Goal: Task Accomplishment & Management: Use online tool/utility

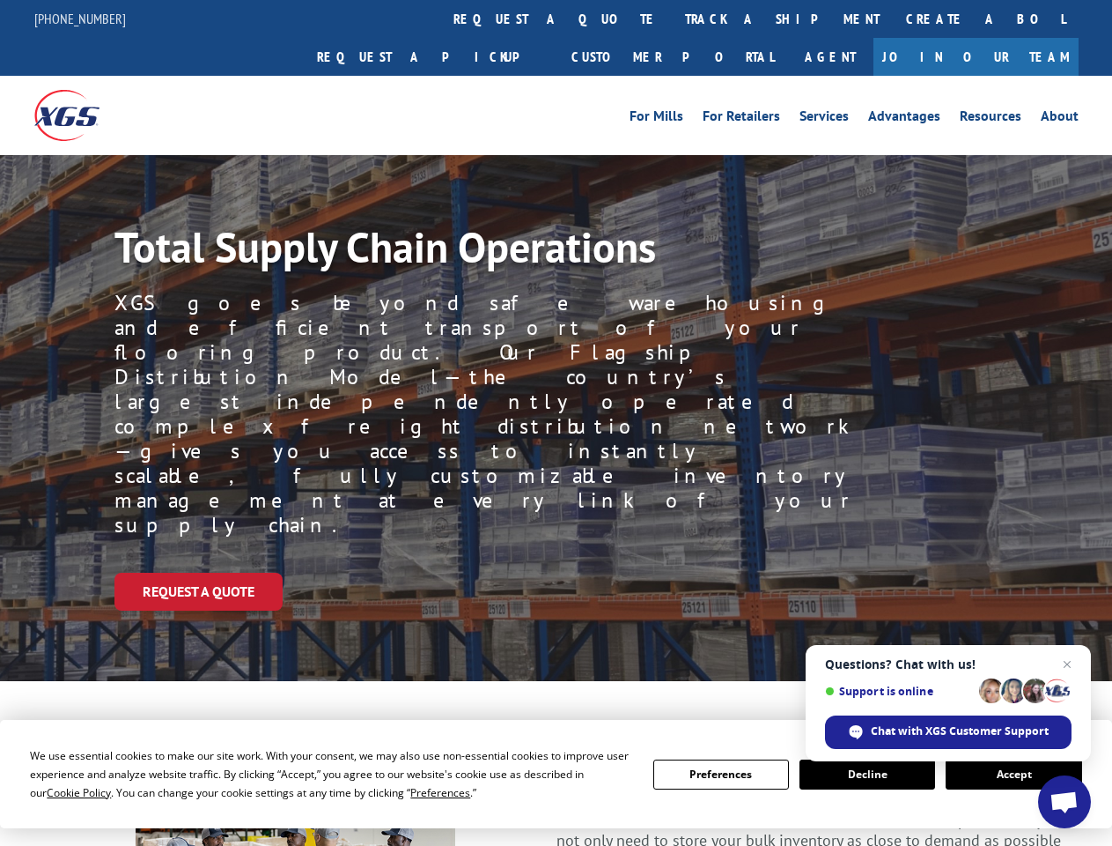
click at [556, 573] on div "Request a Quote" at bounding box center [614, 592] width 998 height 38
click at [62, 792] on span "Cookie Policy" at bounding box center [79, 792] width 64 height 15
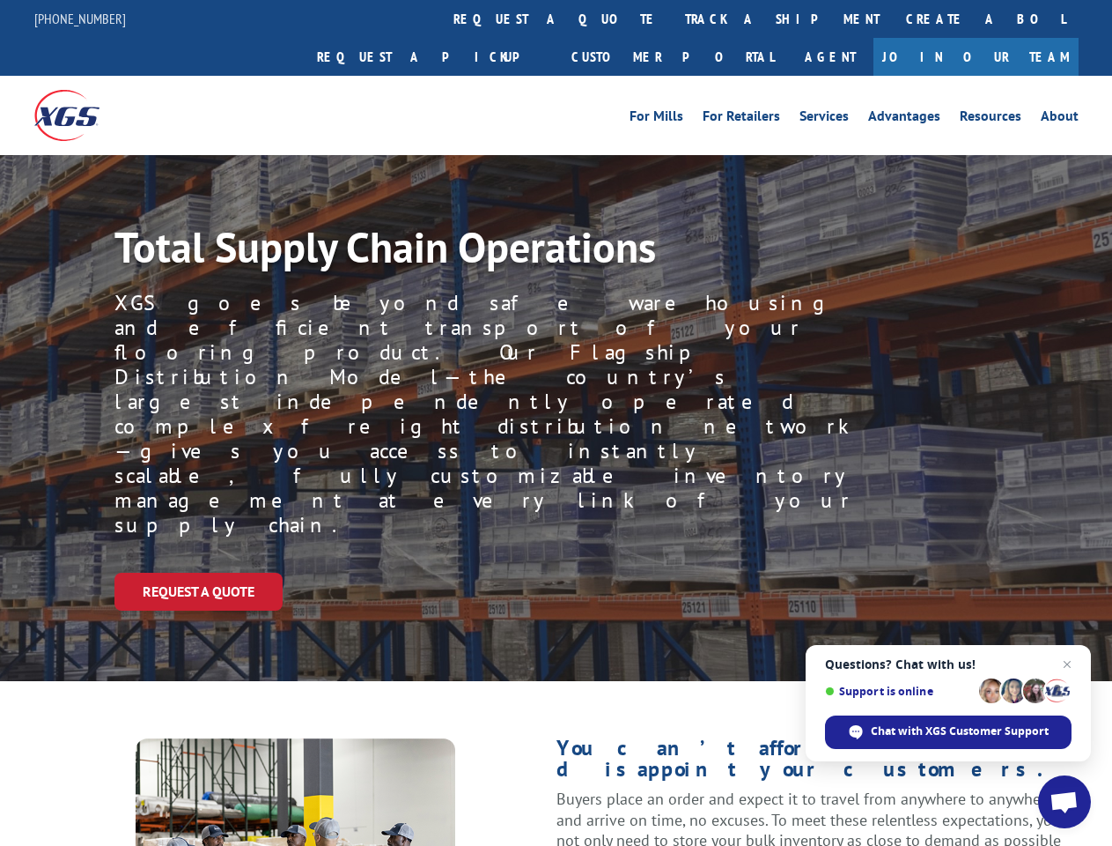
click at [556, 573] on div "Request a Quote" at bounding box center [614, 592] width 998 height 38
click at [672, 18] on link "track a shipment" at bounding box center [782, 19] width 221 height 38
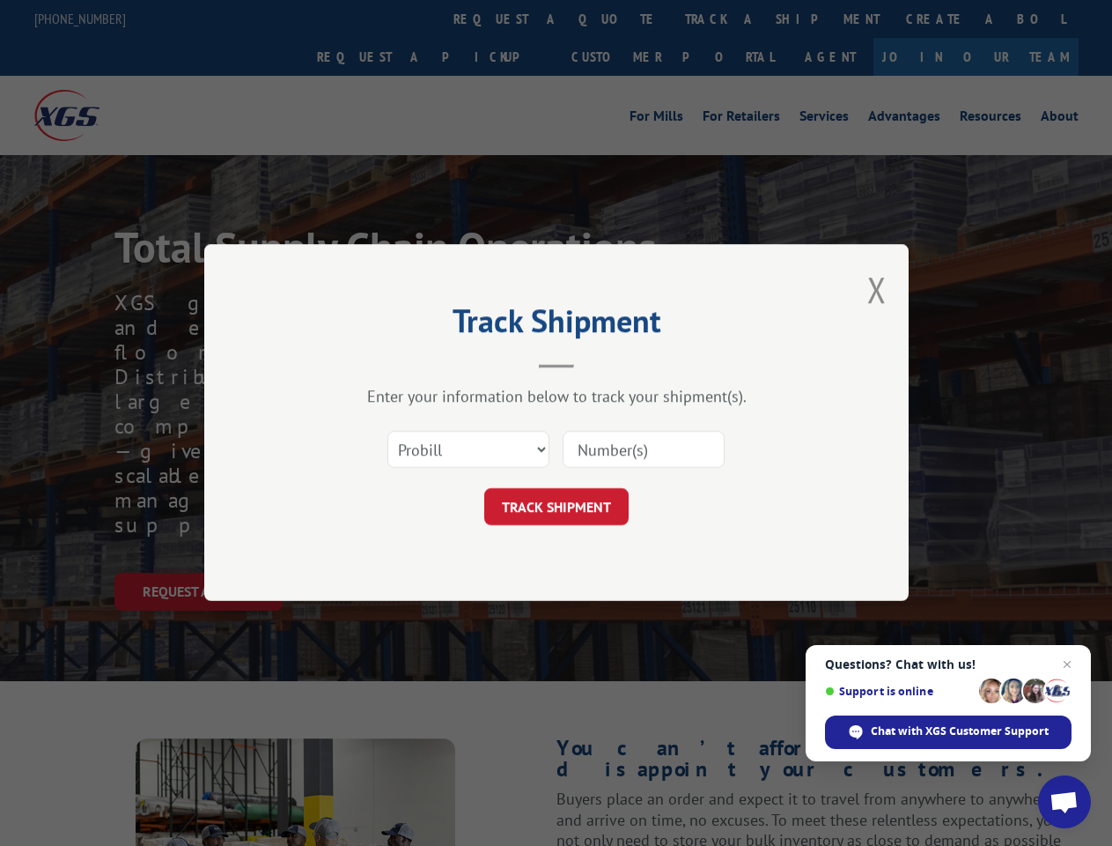
click at [615, 18] on div "Track Shipment Enter your information below to track your shipment(s). Select c…" at bounding box center [556, 423] width 1112 height 846
click at [725, 18] on div "Track Shipment Enter your information below to track your shipment(s). Select c…" at bounding box center [556, 423] width 1112 height 846
